Goal: Information Seeking & Learning: Learn about a topic

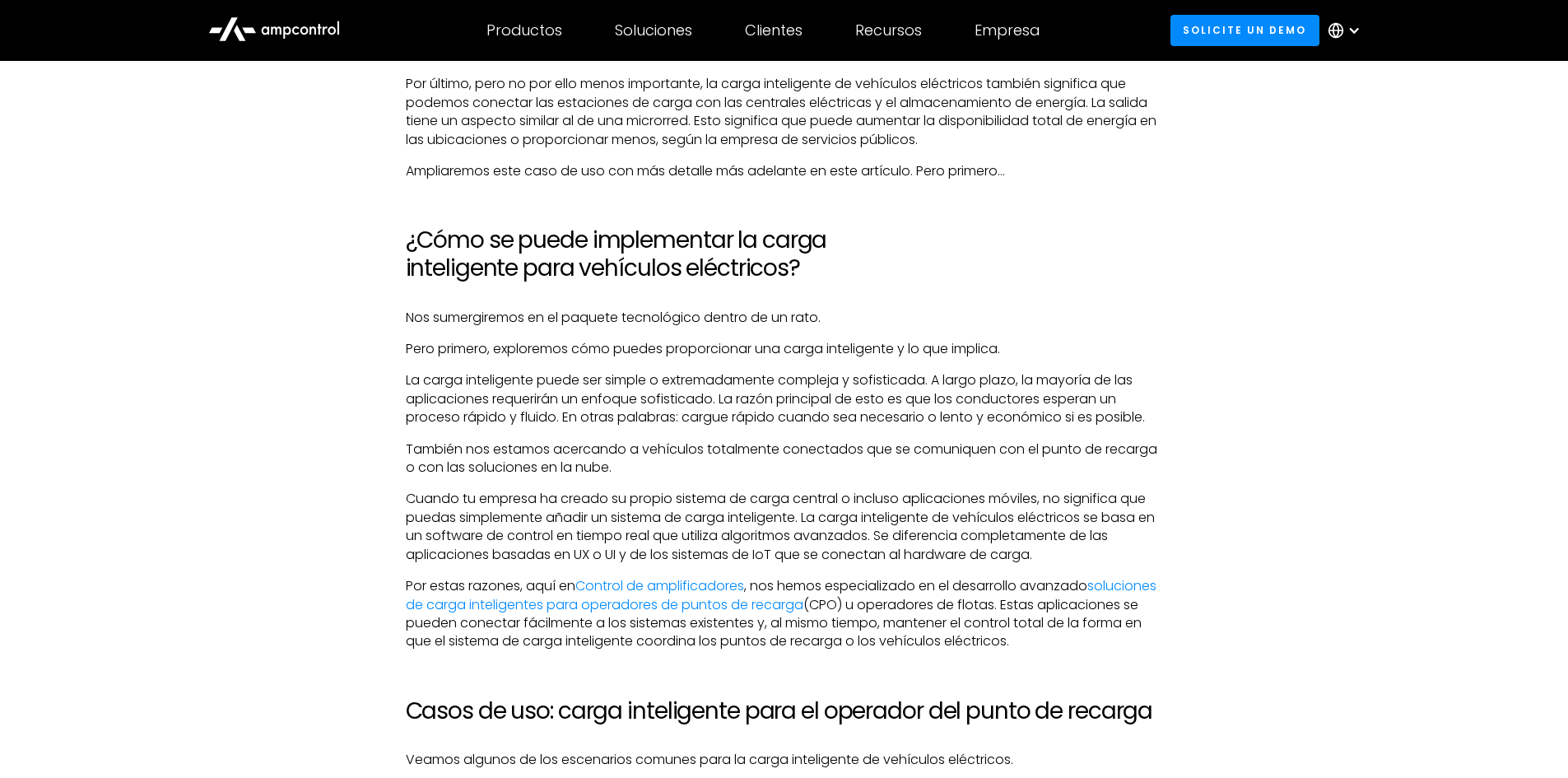
scroll to position [2388, 0]
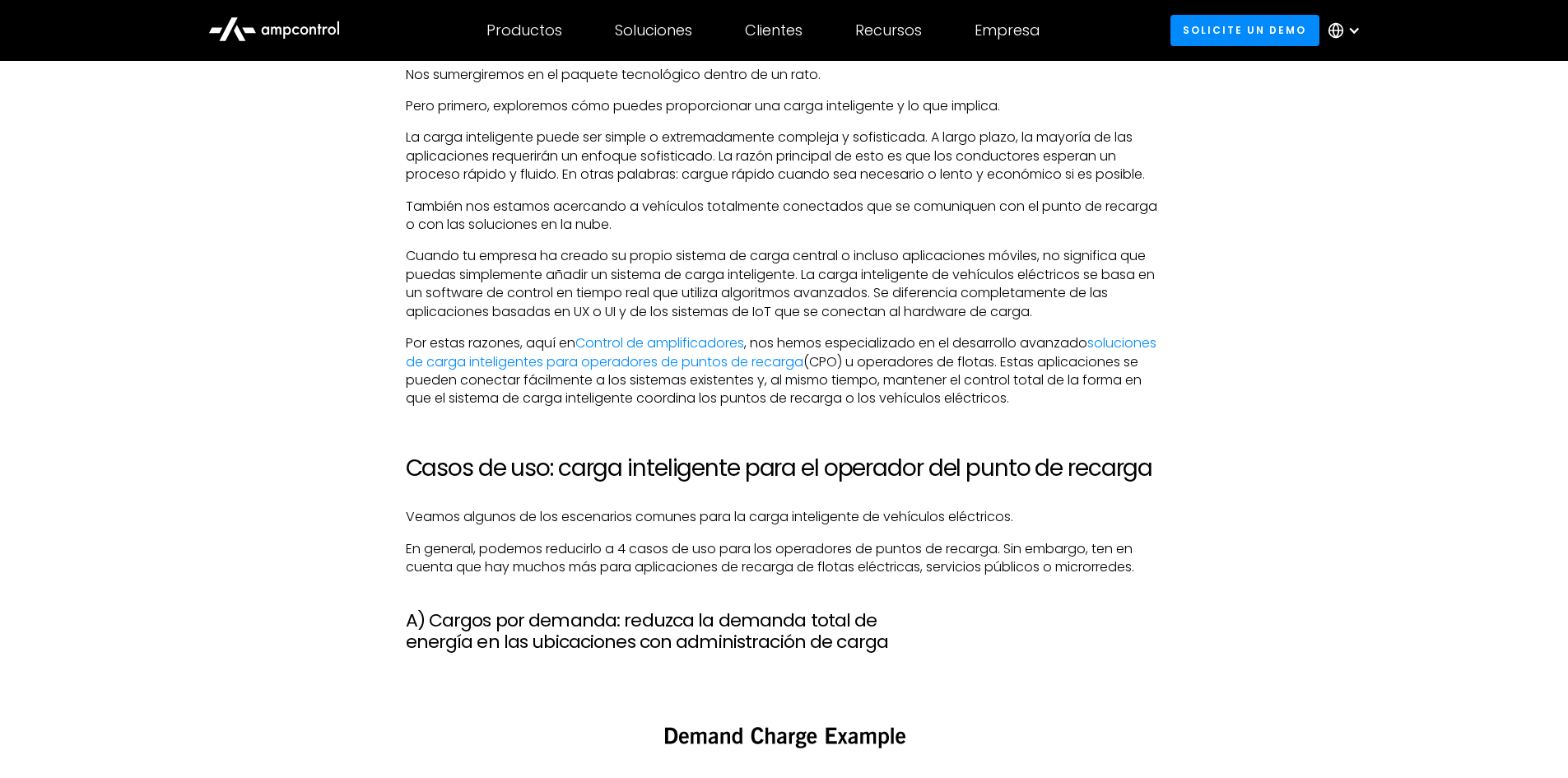
scroll to position [2635, 0]
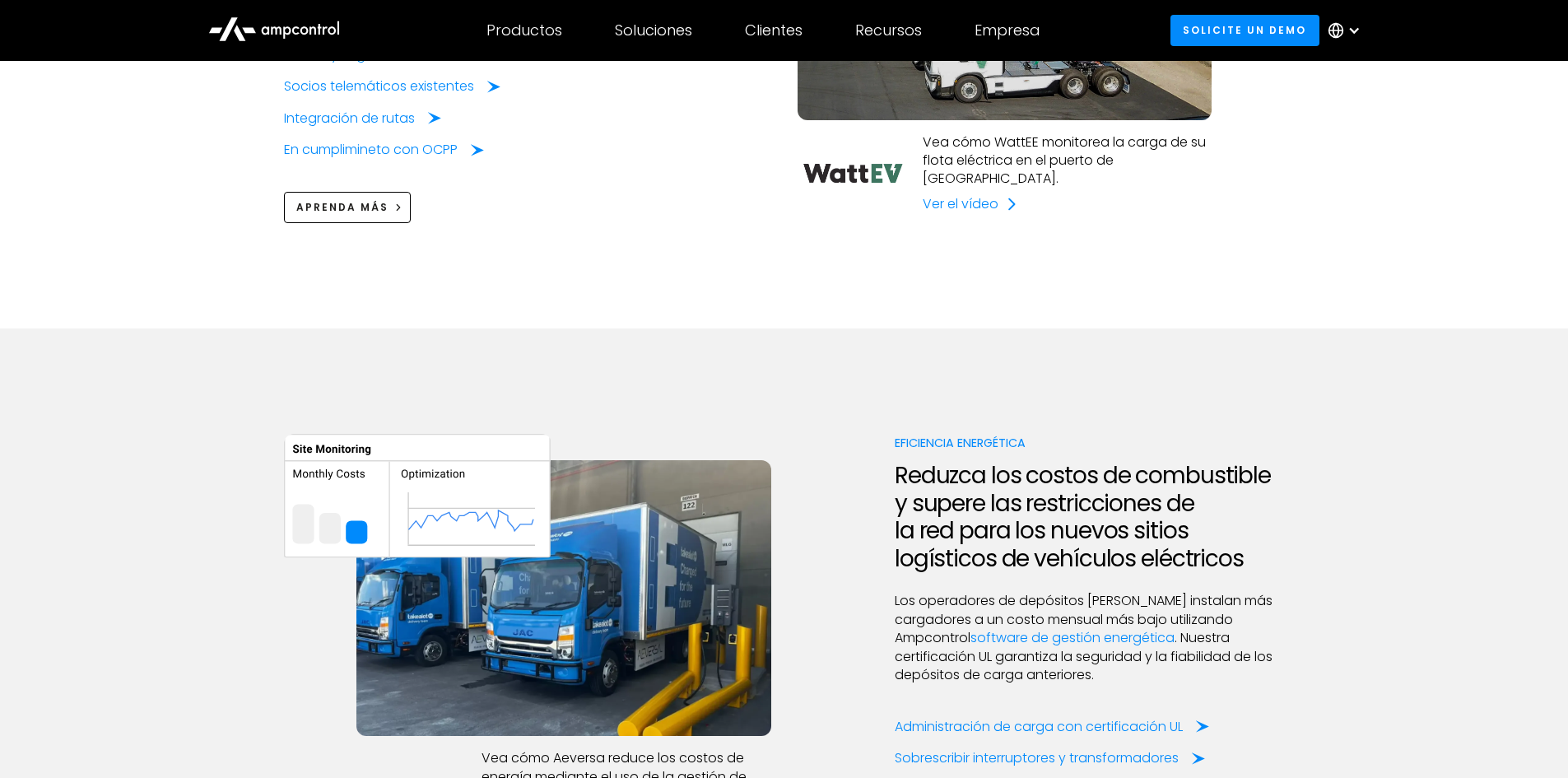
scroll to position [2141, 0]
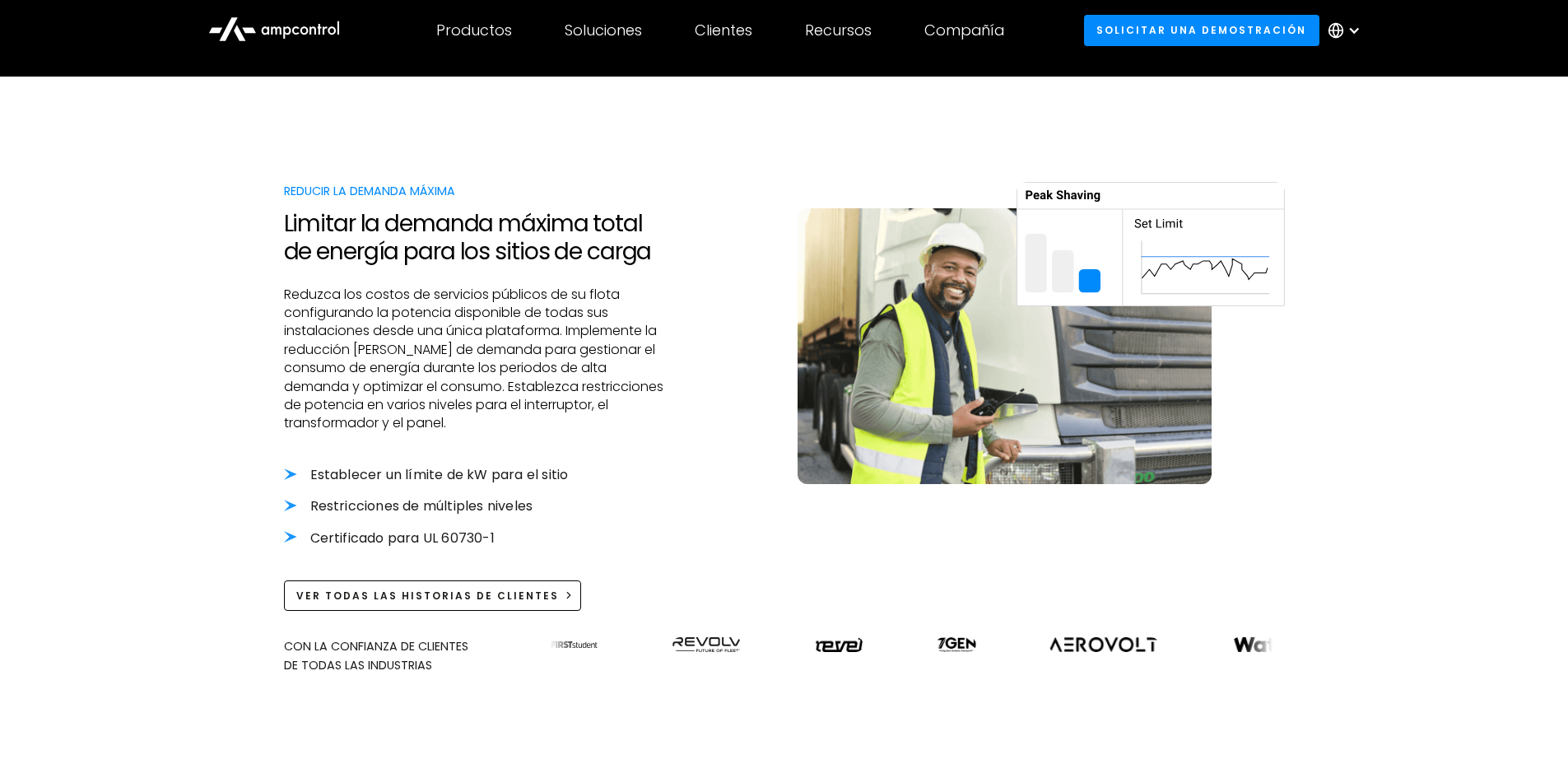
scroll to position [577, 0]
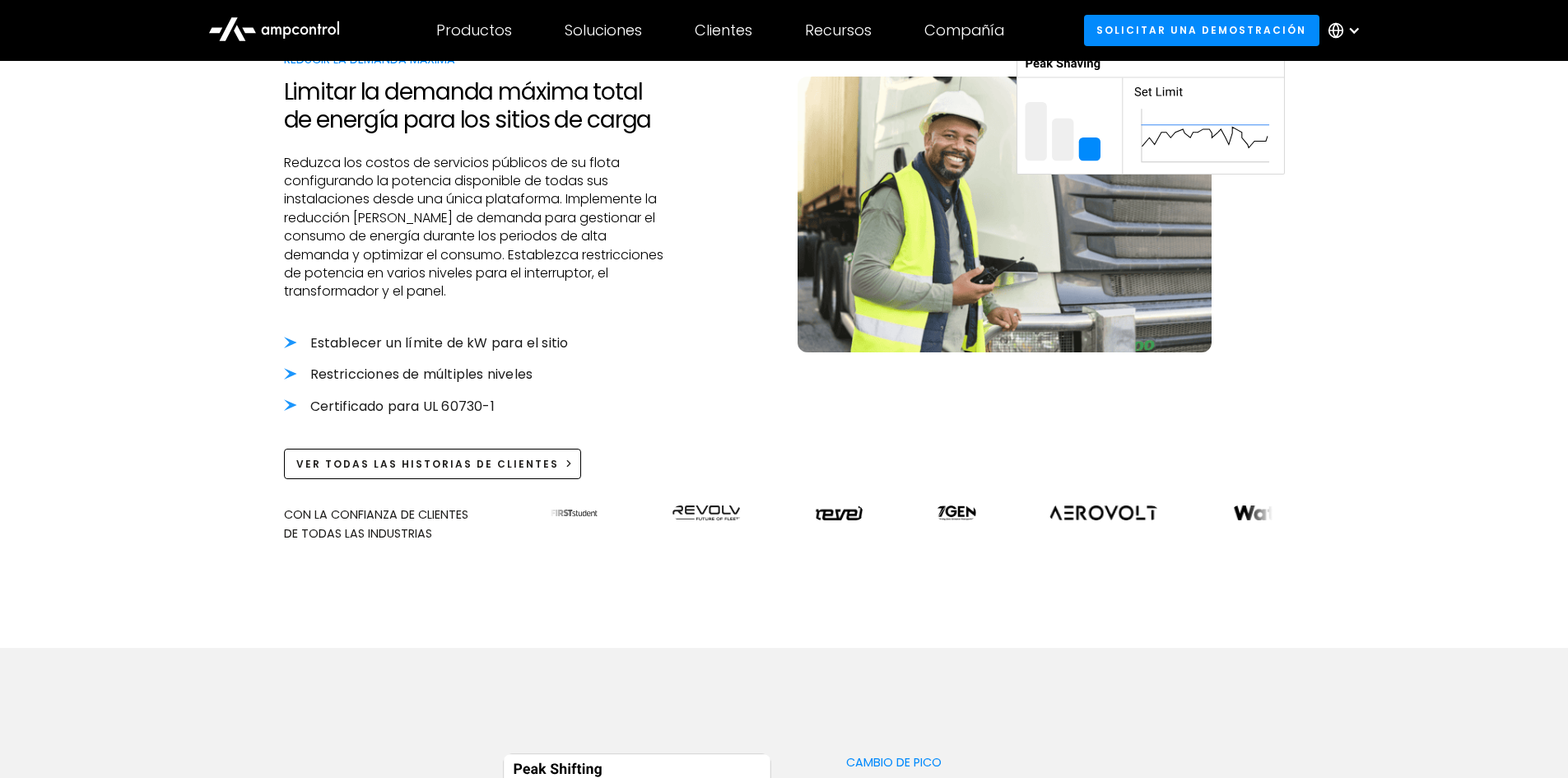
click at [288, 365] on ul "Establecer un límite de kW para el sitio Restricciones de múltiples niveles Cer…" at bounding box center [478, 375] width 390 height 82
click at [353, 383] on font "Restricciones de múltiples niveles" at bounding box center [422, 374] width 223 height 19
click at [353, 412] on font "Certificado para UL 60730-1" at bounding box center [403, 406] width 184 height 19
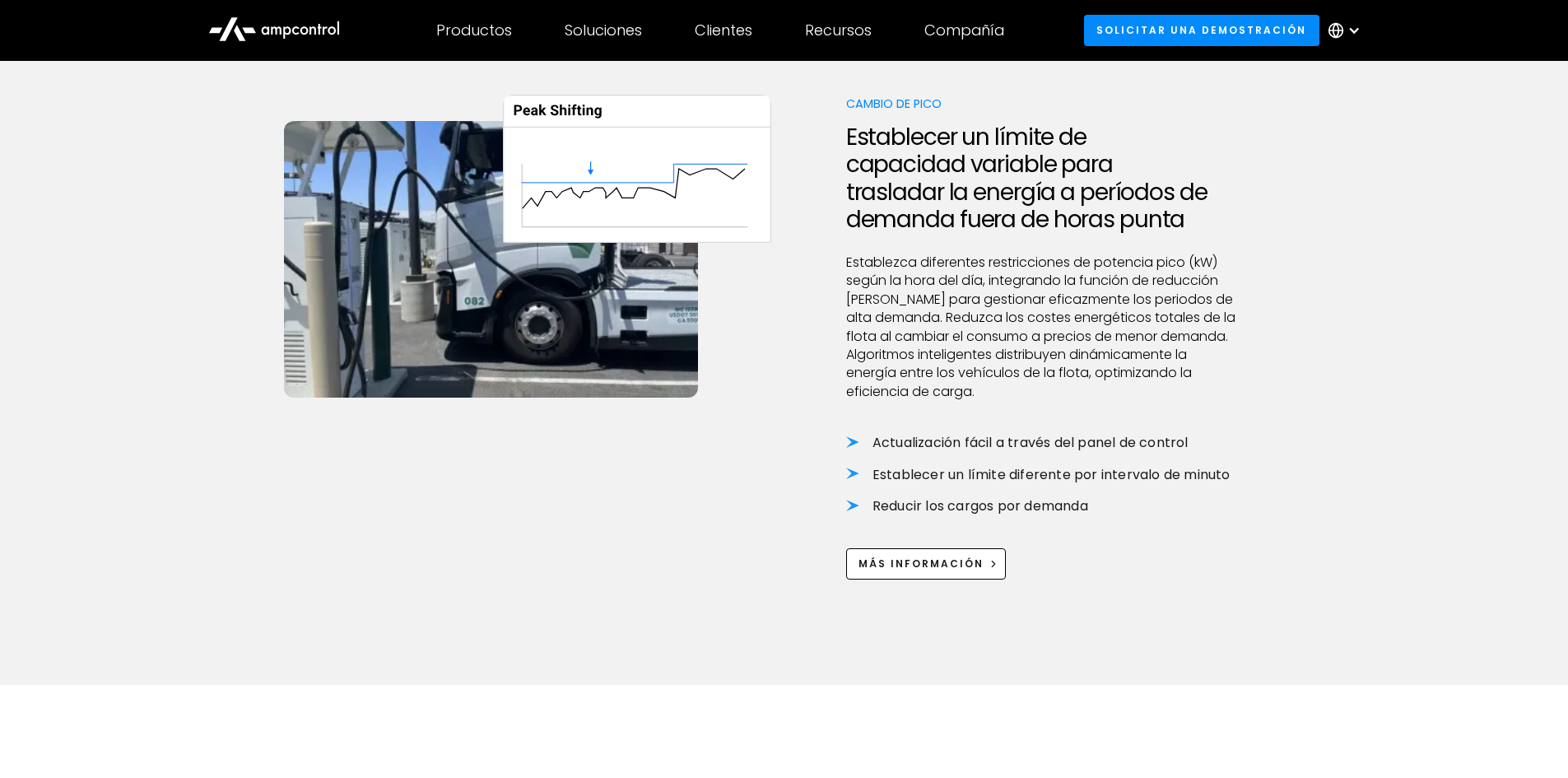
scroll to position [659, 0]
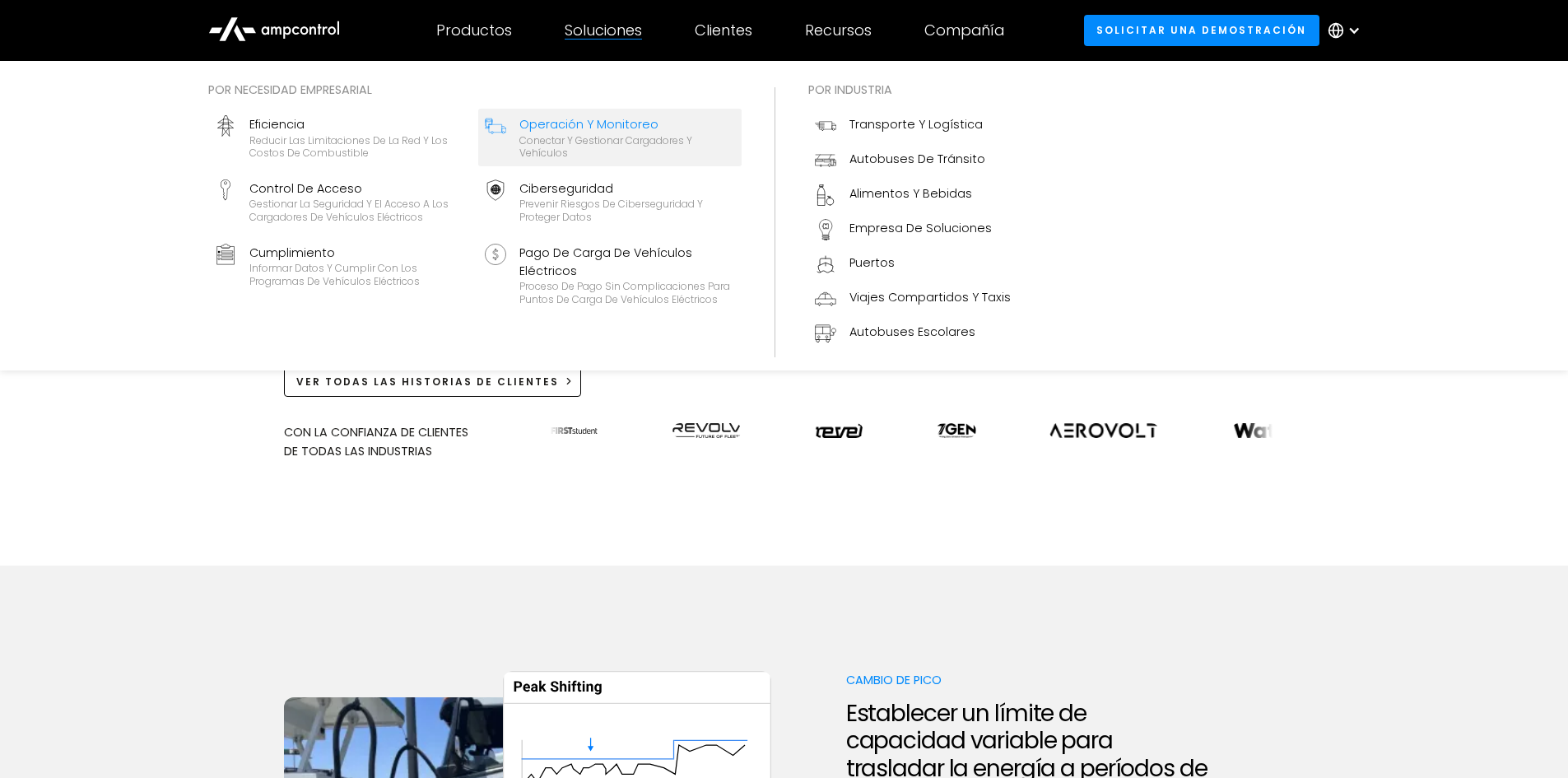
click at [613, 125] on font "Operación y Monitoreo" at bounding box center [589, 124] width 139 height 16
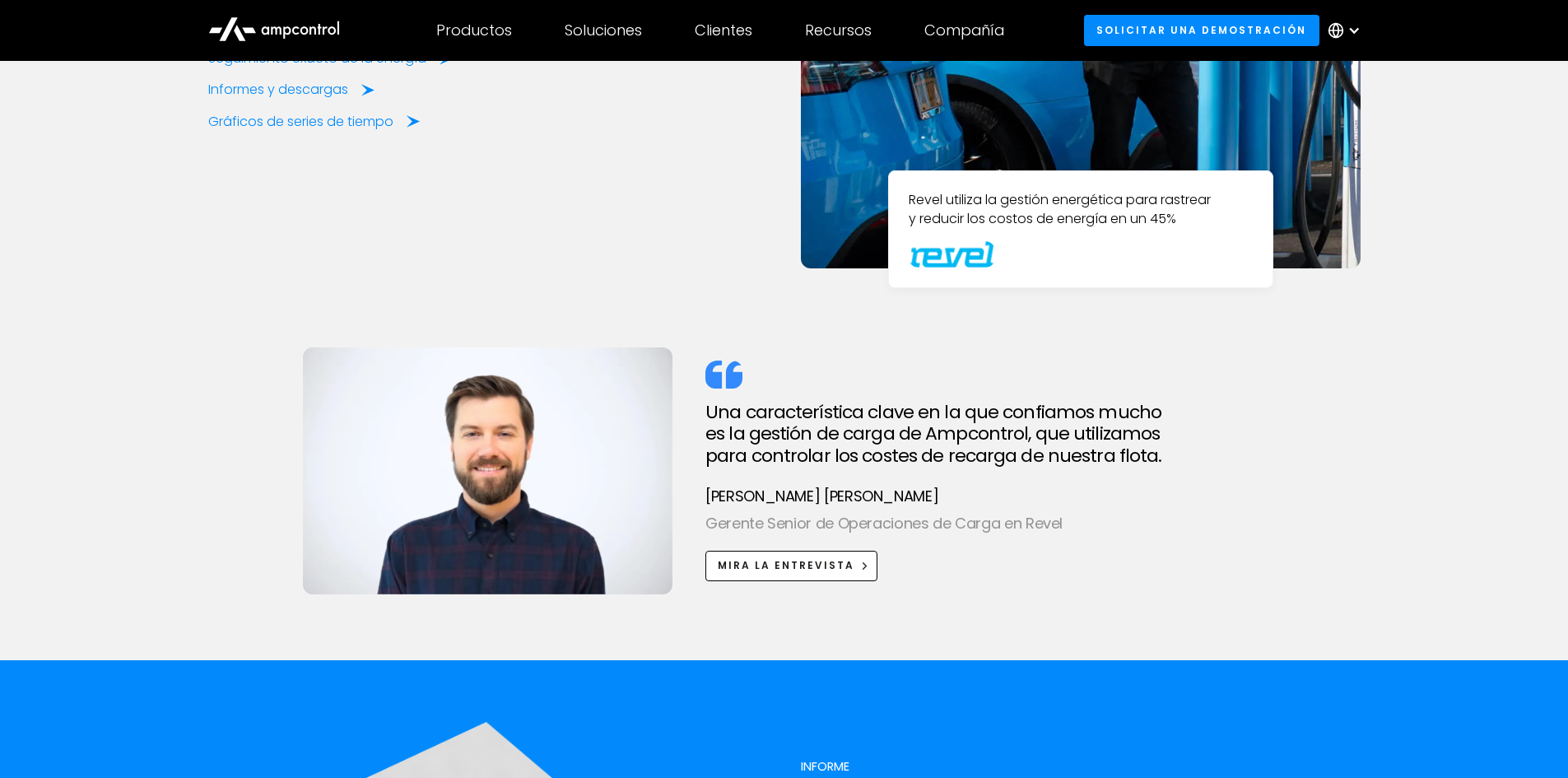
scroll to position [5023, 0]
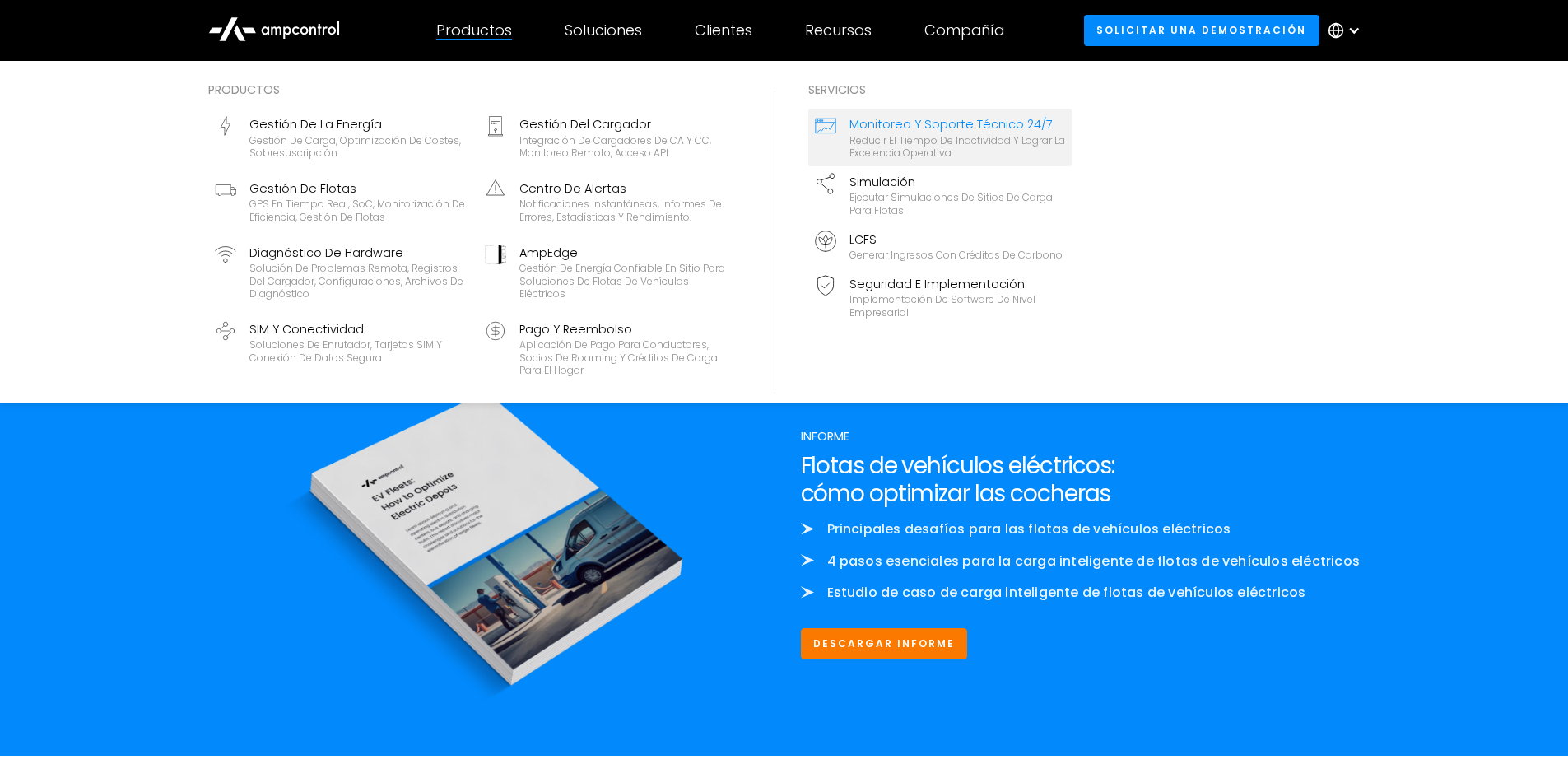
click at [909, 120] on font "Monitoreo y soporte técnico 24/7" at bounding box center [952, 124] width 203 height 16
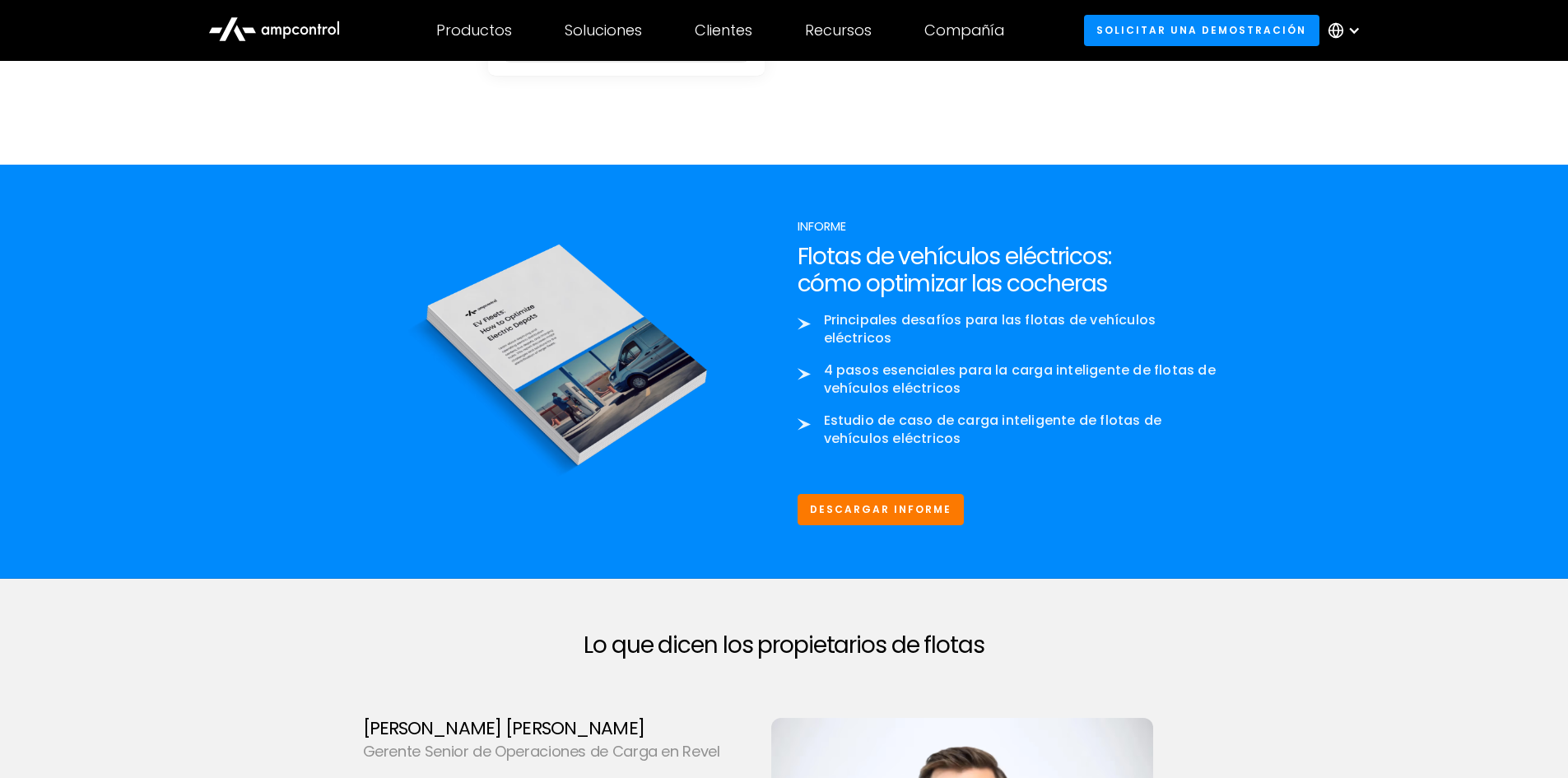
scroll to position [4364, 0]
